Goal: Find specific page/section: Find specific page/section

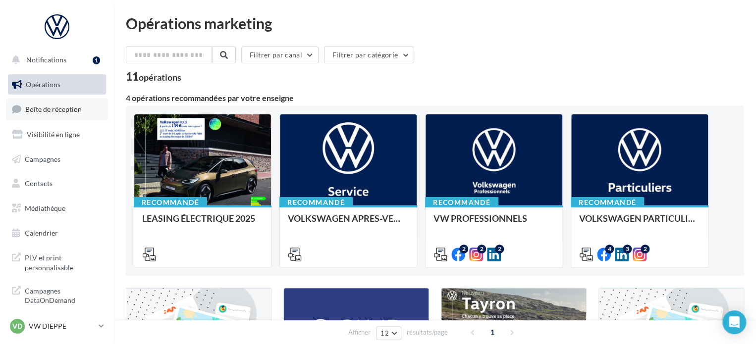
click at [73, 107] on span "Boîte de réception" at bounding box center [53, 109] width 56 height 8
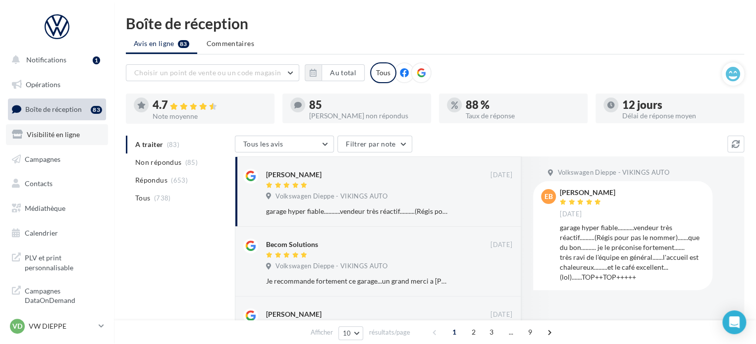
click at [60, 134] on span "Visibilité en ligne" at bounding box center [53, 134] width 53 height 8
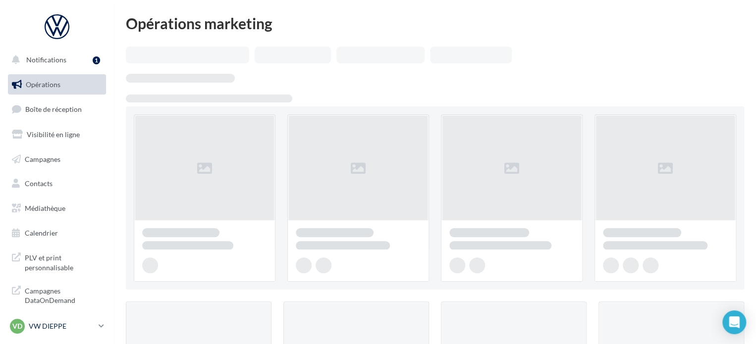
click at [65, 334] on div "VD VW DIEPPE vw-die-vau" at bounding box center [52, 326] width 85 height 15
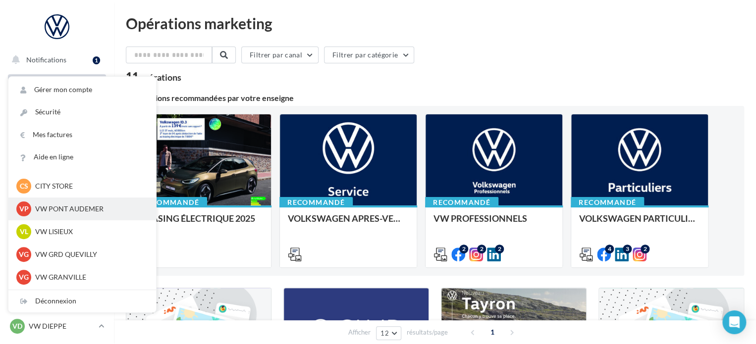
scroll to position [198, 0]
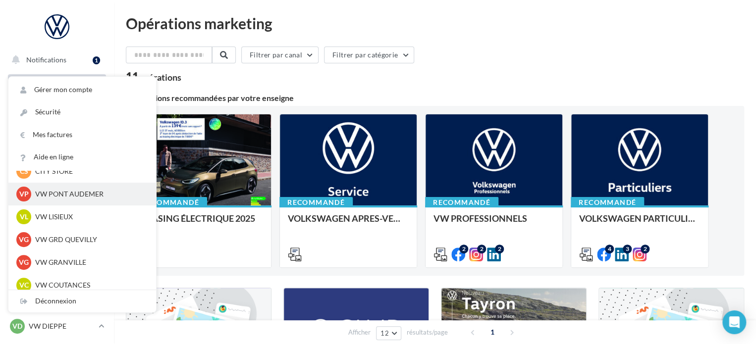
click at [74, 240] on p "VW GRD QUEVILLY" at bounding box center [89, 240] width 109 height 10
